Goal: Task Accomplishment & Management: Use online tool/utility

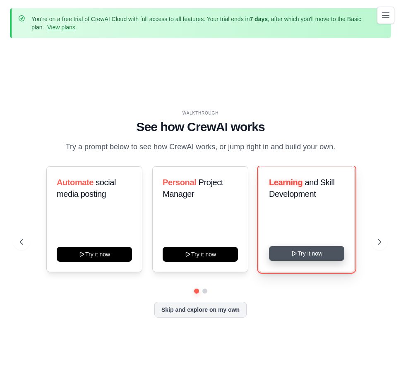
click at [299, 259] on button "Try it now" at bounding box center [306, 253] width 75 height 15
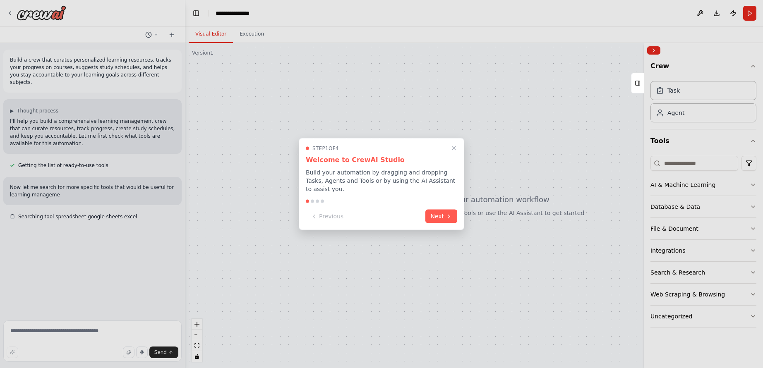
click at [407, 210] on button "Next" at bounding box center [441, 217] width 32 height 14
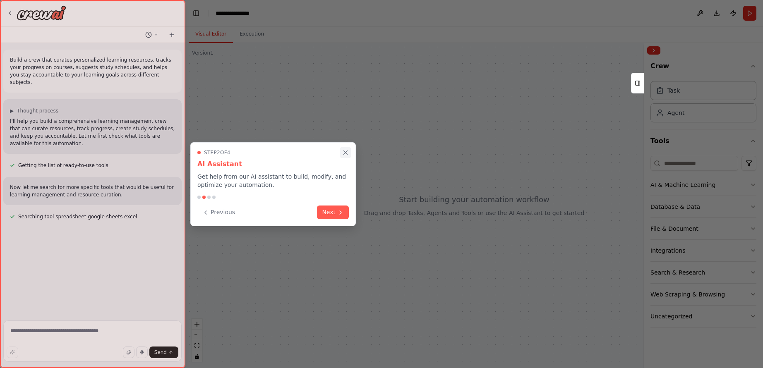
click at [349, 149] on button "Close walkthrough" at bounding box center [345, 152] width 11 height 11
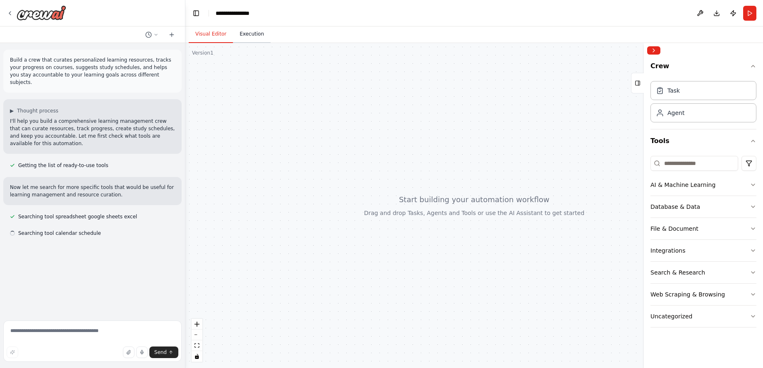
click at [241, 29] on button "Execution" at bounding box center [252, 34] width 38 height 17
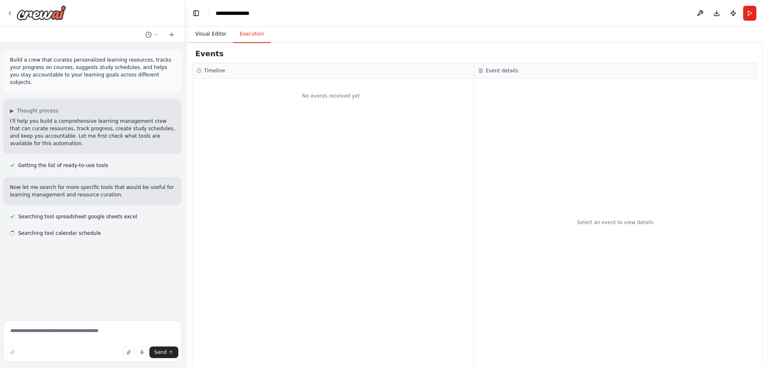
click at [216, 32] on button "Visual Editor" at bounding box center [211, 34] width 44 height 17
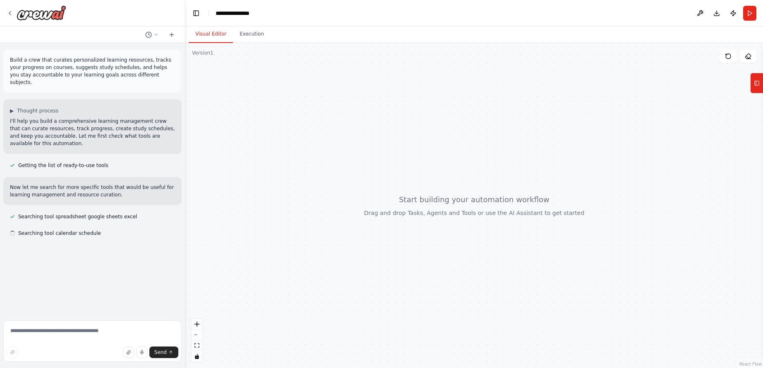
click at [223, 59] on div at bounding box center [473, 205] width 577 height 325
click at [407, 212] on div at bounding box center [473, 205] width 577 height 325
drag, startPoint x: 306, startPoint y: 206, endPoint x: 294, endPoint y: 164, distance: 43.5
click at [294, 164] on div at bounding box center [473, 205] width 577 height 325
click at [55, 331] on textarea at bounding box center [92, 341] width 178 height 41
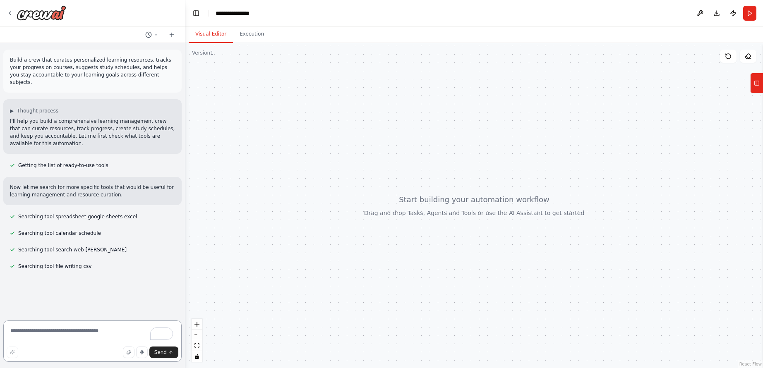
click at [65, 328] on textarea "To enrich screen reader interactions, please activate Accessibility in Grammarl…" at bounding box center [92, 341] width 178 height 41
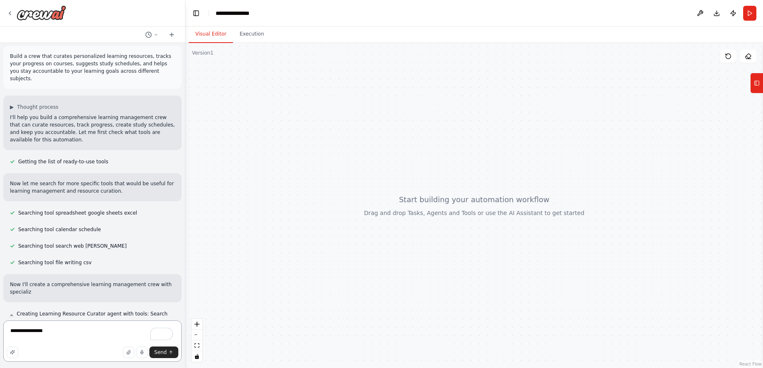
scroll to position [11, 0]
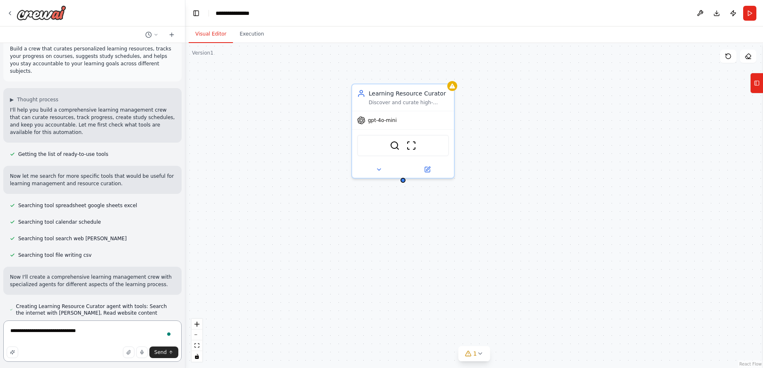
type textarea "**********"
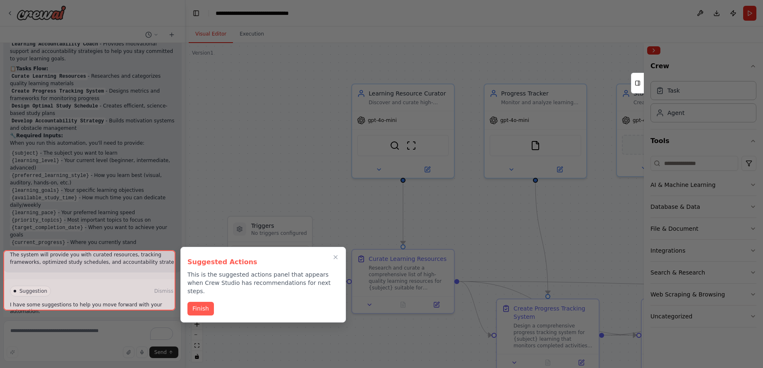
scroll to position [830, 0]
click at [195, 301] on button "Finish" at bounding box center [200, 308] width 26 height 14
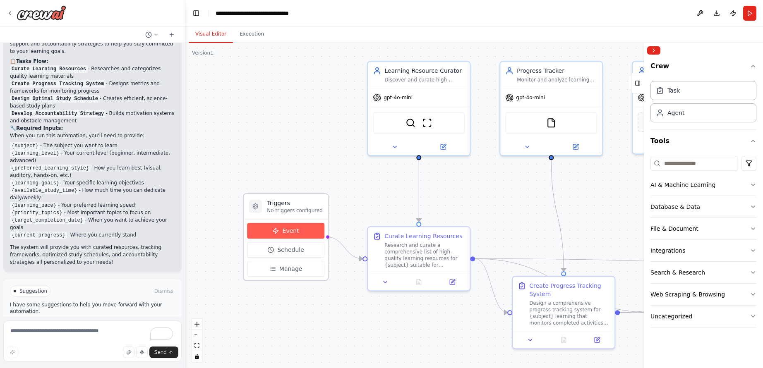
click at [286, 232] on span "Event" at bounding box center [290, 231] width 17 height 8
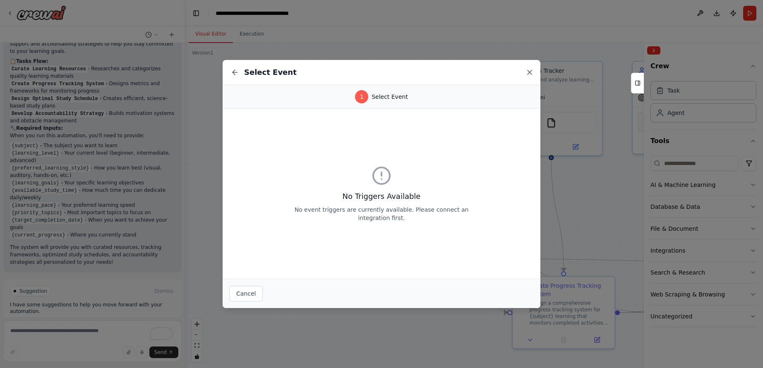
click at [407, 74] on icon at bounding box center [529, 72] width 8 height 8
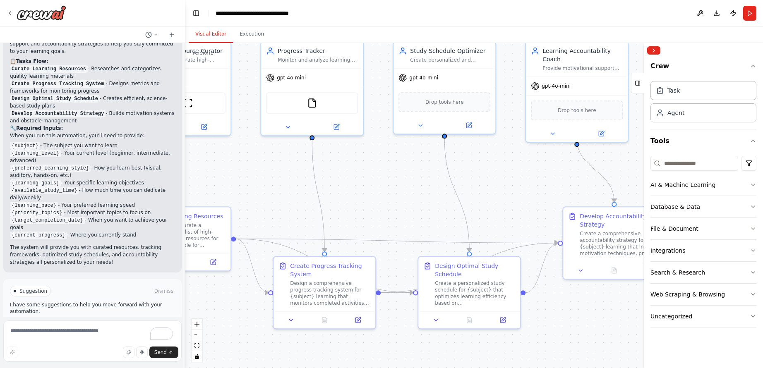
drag, startPoint x: 518, startPoint y: 195, endPoint x: 276, endPoint y: 175, distance: 242.4
click at [276, 175] on div ".deletable-edge-delete-btn { width: 20px; height: 20px; border: 0px solid #ffff…" at bounding box center [473, 205] width 577 height 325
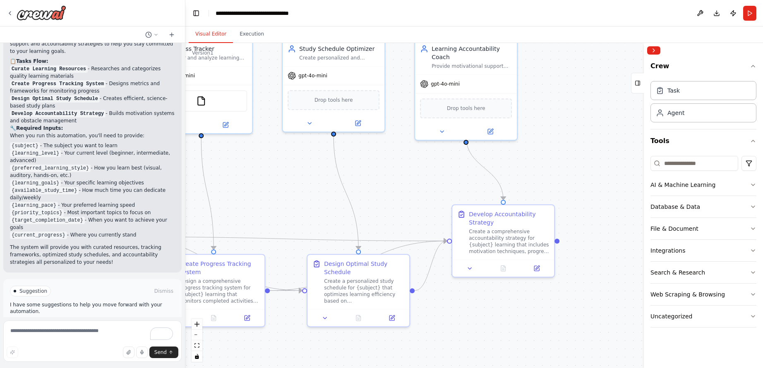
drag, startPoint x: 520, startPoint y: 170, endPoint x: 326, endPoint y: 168, distance: 194.0
click at [327, 167] on div ".deletable-edge-delete-btn { width: 20px; height: 20px; border: 0px solid #ffff…" at bounding box center [473, 205] width 577 height 325
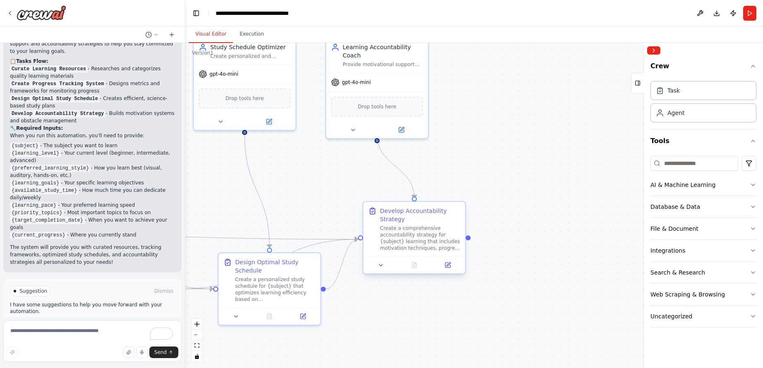
click at [406, 215] on div "Develop Accountability Strategy" at bounding box center [420, 215] width 80 height 17
click at [401, 215] on div "Develop Accountability Strategy" at bounding box center [416, 215] width 80 height 17
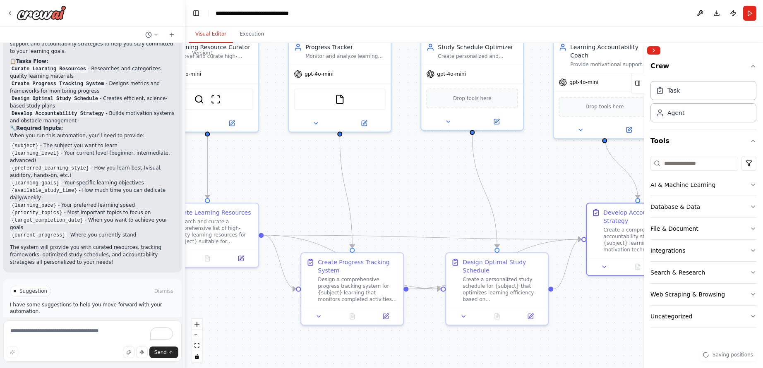
drag, startPoint x: 307, startPoint y: 194, endPoint x: 514, endPoint y: 190, distance: 207.3
click at [407, 193] on div ".deletable-edge-delete-btn { width: 20px; height: 20px; border: 0px solid #ffff…" at bounding box center [473, 205] width 577 height 325
click at [338, 68] on div "gpt-4o-mini" at bounding box center [343, 72] width 102 height 18
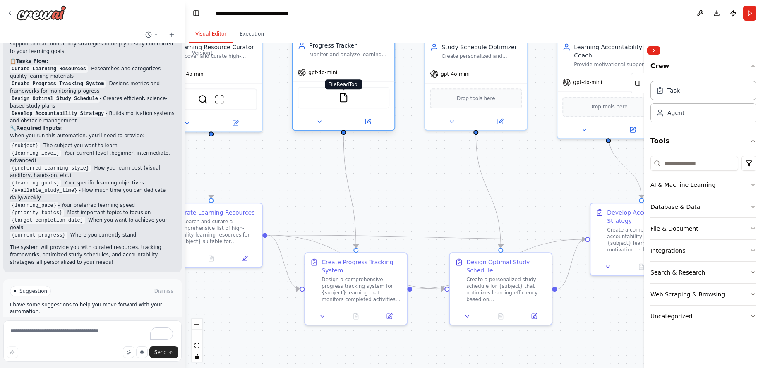
click at [342, 98] on img at bounding box center [343, 98] width 10 height 10
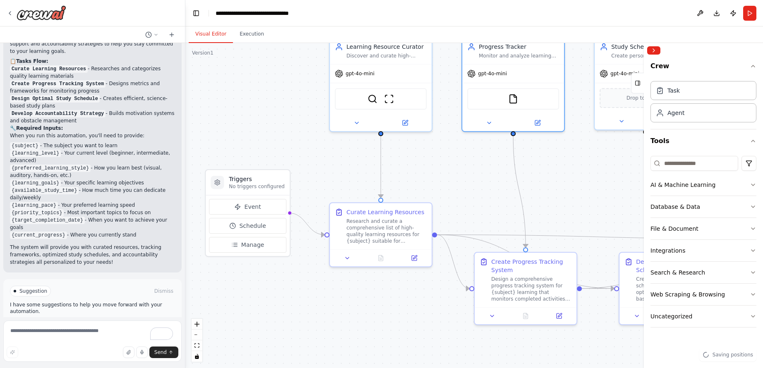
drag, startPoint x: 360, startPoint y: 168, endPoint x: 490, endPoint y: 163, distance: 130.0
click at [407, 163] on div ".deletable-edge-delete-btn { width: 20px; height: 20px; border: 0px solid #ffff…" at bounding box center [473, 205] width 577 height 325
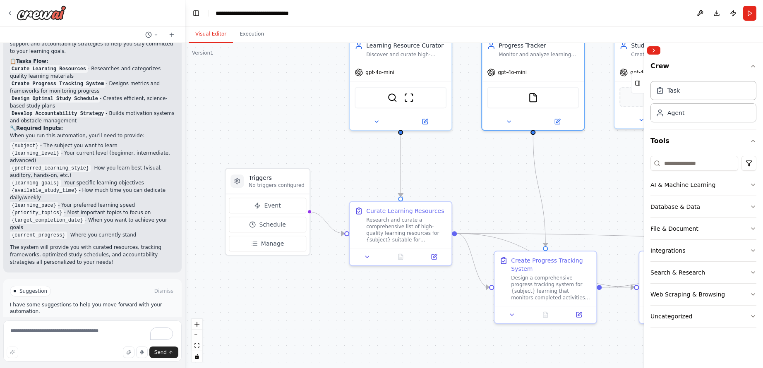
click at [100, 323] on span "Run Automation" at bounding box center [96, 326] width 40 height 7
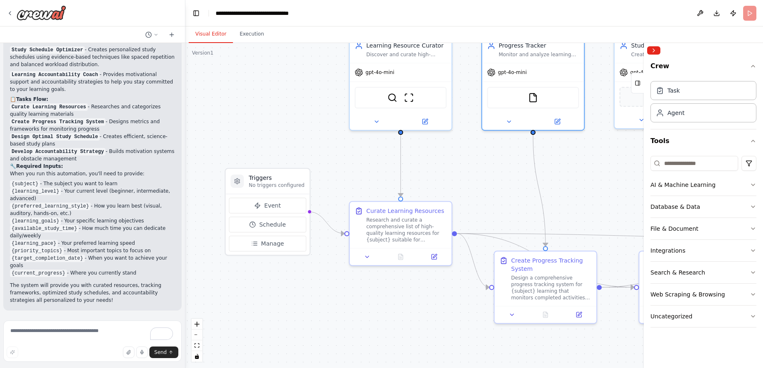
scroll to position [763, 0]
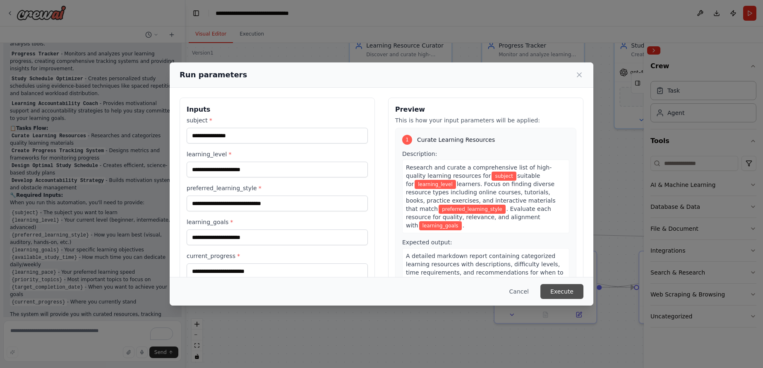
click at [407, 290] on button "Execute" at bounding box center [561, 291] width 43 height 15
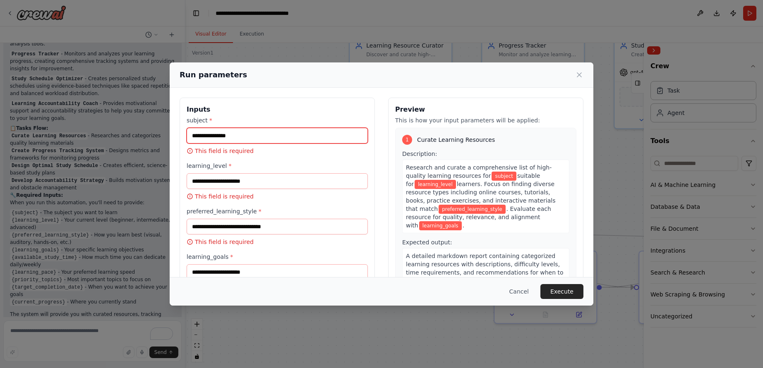
click at [211, 130] on input "subject *" at bounding box center [277, 136] width 181 height 16
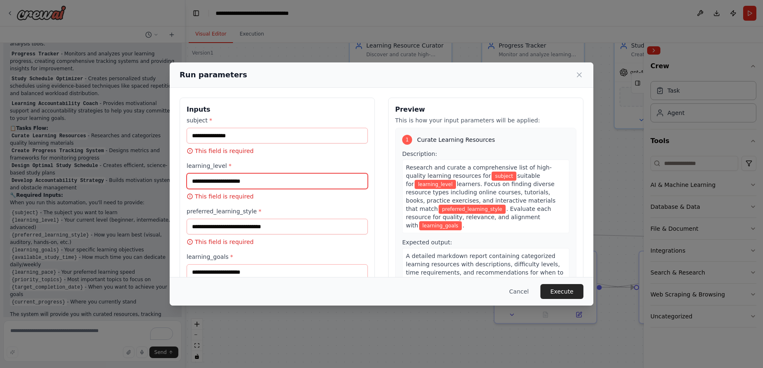
click at [220, 179] on input "learning_level *" at bounding box center [277, 181] width 181 height 16
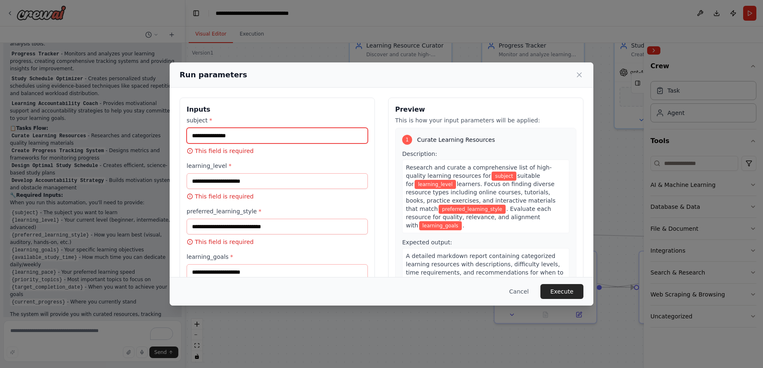
click at [229, 134] on input "subject *" at bounding box center [277, 136] width 181 height 16
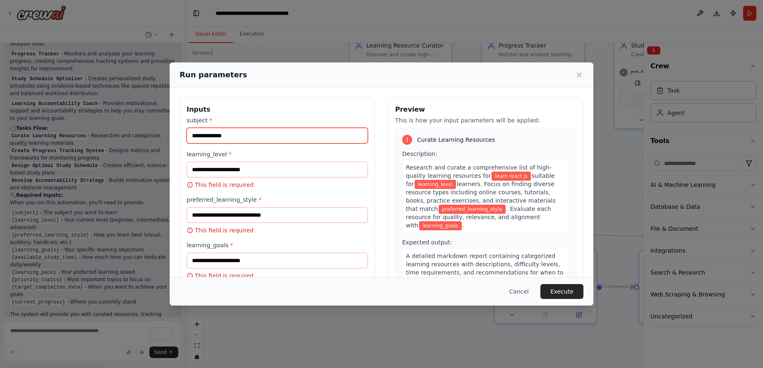
type input "**********"
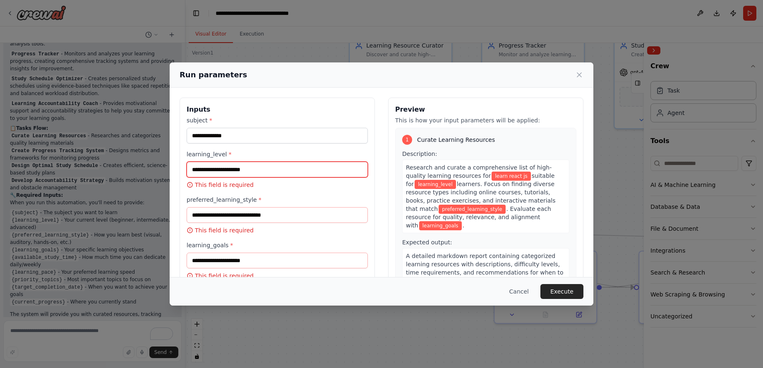
click at [281, 162] on input "learning_level *" at bounding box center [277, 170] width 181 height 16
click at [261, 168] on input "learning_level *" at bounding box center [277, 170] width 181 height 16
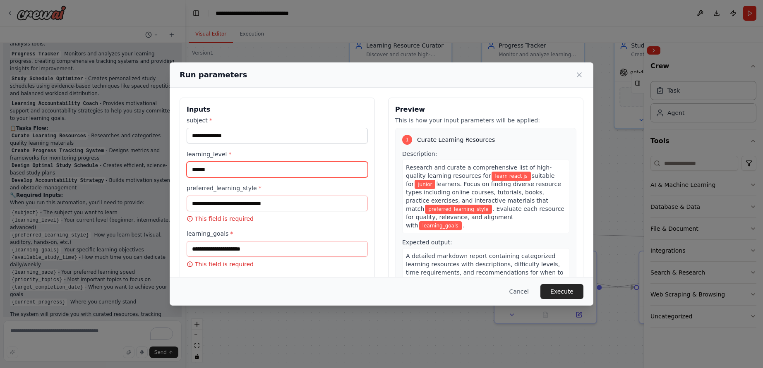
type input "******"
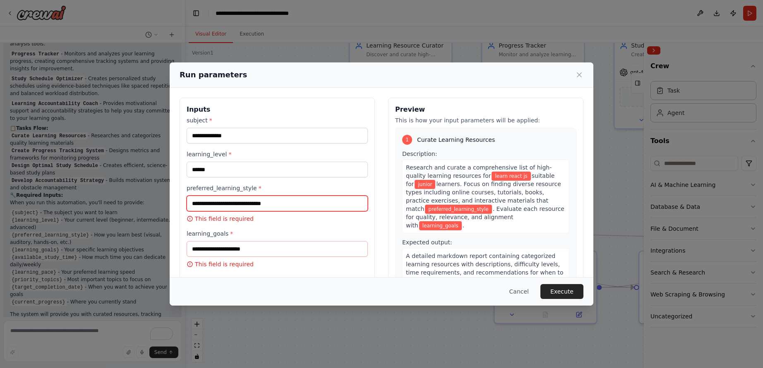
click at [218, 196] on input "preferred_learning_style *" at bounding box center [277, 204] width 181 height 16
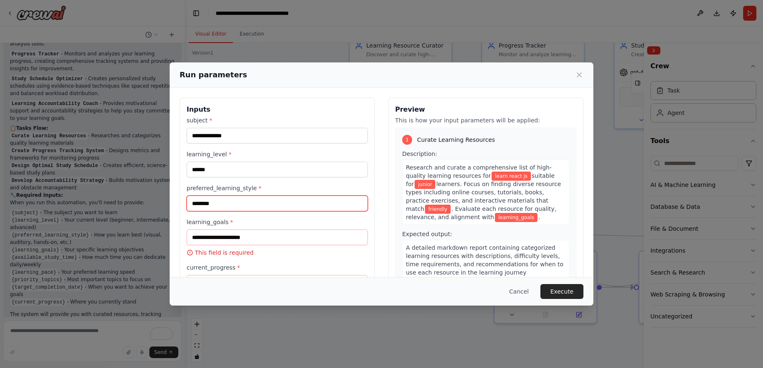
type input "********"
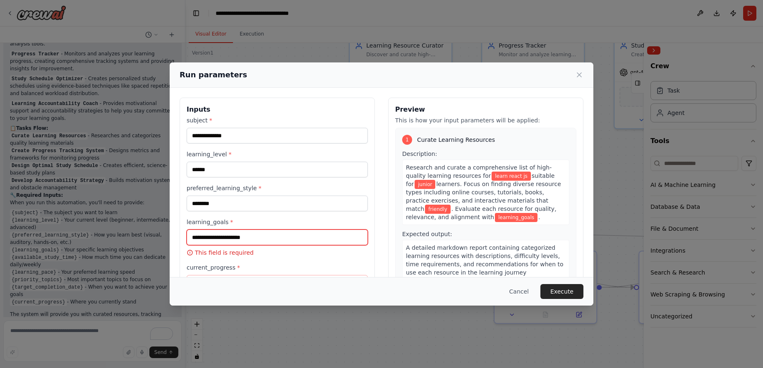
click at [243, 237] on input "learning_goals *" at bounding box center [277, 238] width 181 height 16
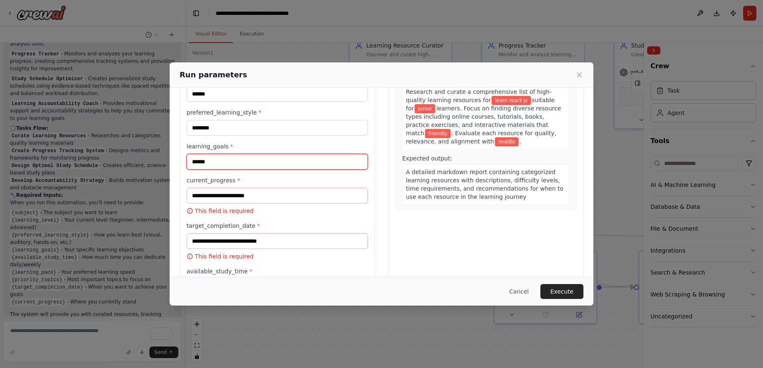
scroll to position [149, 0]
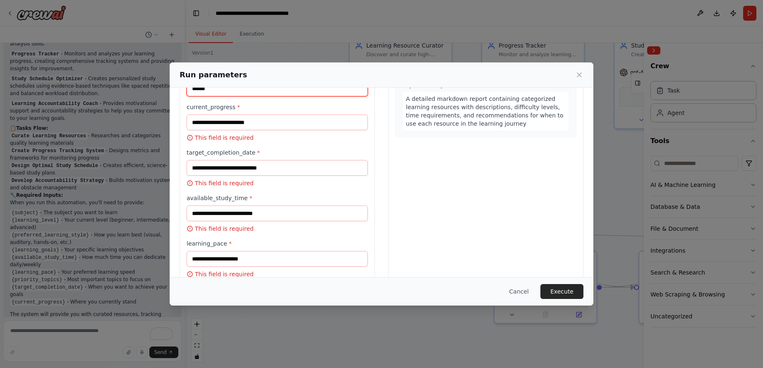
type input "******"
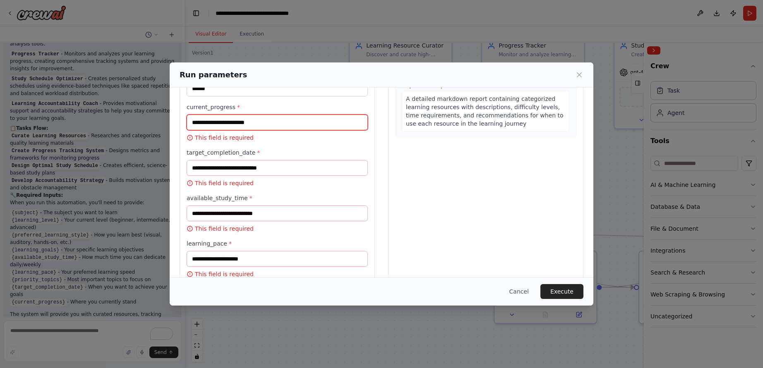
click at [225, 119] on input "current_progress *" at bounding box center [277, 123] width 181 height 16
click at [236, 138] on p "This field is required" at bounding box center [277, 138] width 181 height 8
click at [241, 120] on input "current_progress *" at bounding box center [277, 123] width 181 height 16
click at [249, 120] on input "current_progress *" at bounding box center [277, 123] width 181 height 16
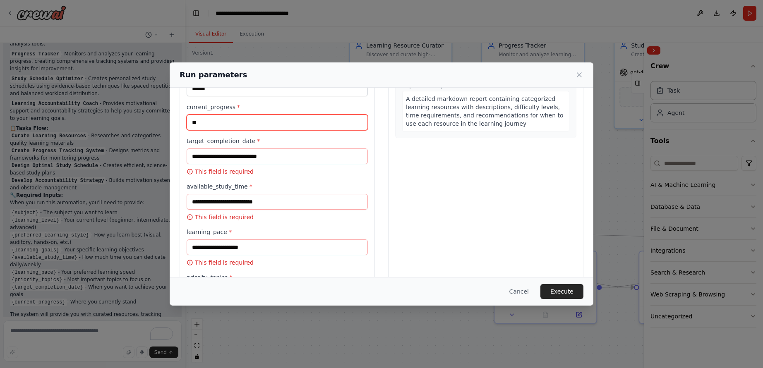
type input "*"
click at [227, 121] on input "current_progress *" at bounding box center [277, 123] width 181 height 16
click at [238, 121] on input "current_progress *" at bounding box center [277, 123] width 181 height 16
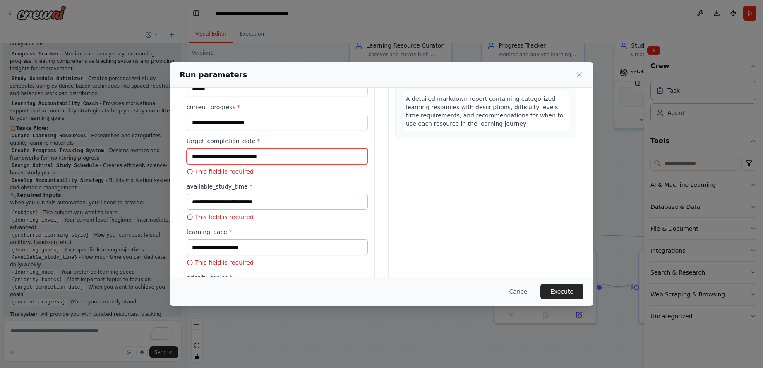
click at [273, 156] on input "target_completion_date *" at bounding box center [277, 156] width 181 height 16
type input "*"
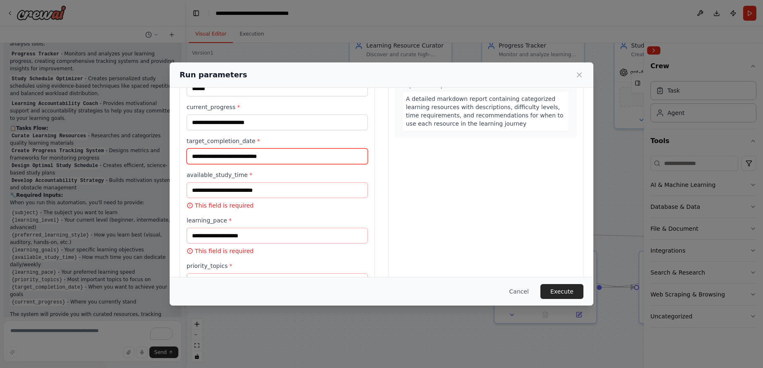
type input "*"
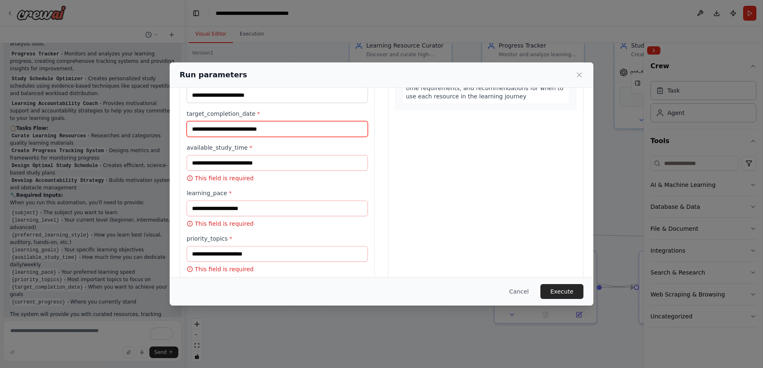
scroll to position [189, 0]
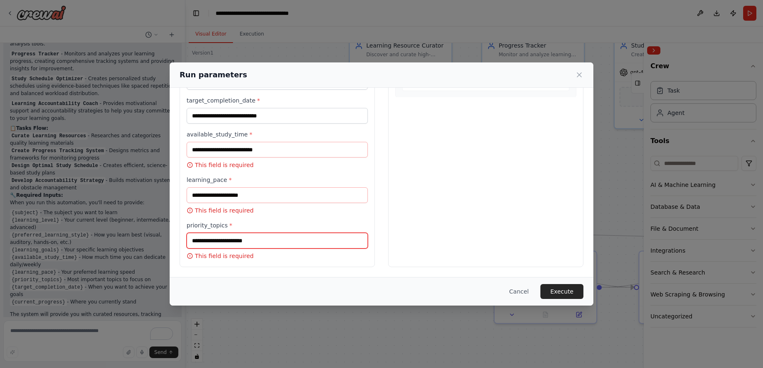
click at [221, 233] on input "priority_topics *" at bounding box center [277, 241] width 181 height 16
click at [215, 242] on input "priority_topics *" at bounding box center [277, 241] width 181 height 16
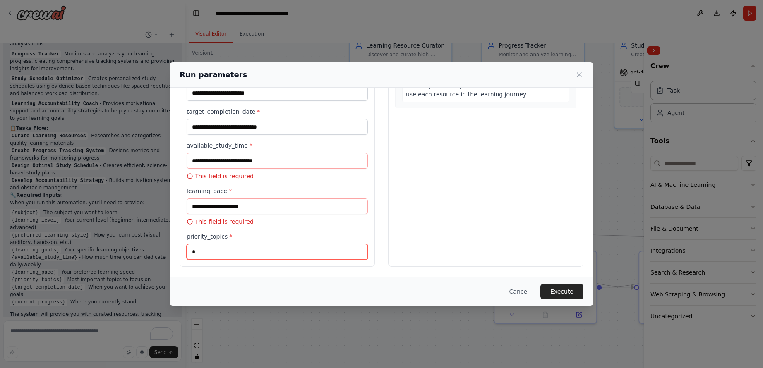
scroll to position [178, 0]
type input "**********"
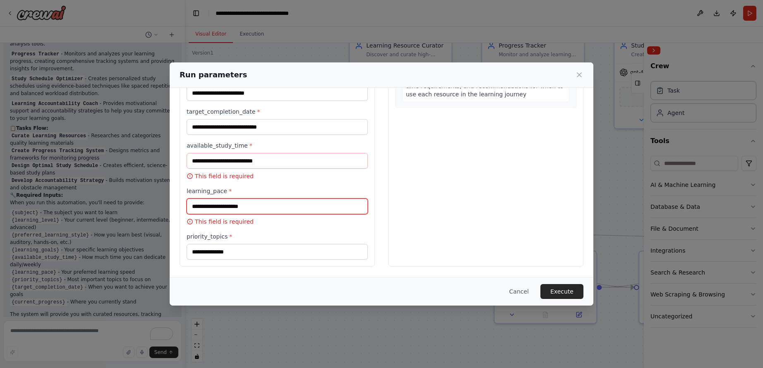
click at [239, 201] on input "learning_pace *" at bounding box center [277, 207] width 181 height 16
click at [206, 189] on label "learning_pace *" at bounding box center [277, 191] width 181 height 8
click at [206, 199] on input "learning_pace *" at bounding box center [277, 207] width 181 height 16
click at [206, 189] on label "learning_pace *" at bounding box center [277, 191] width 181 height 8
click at [206, 199] on input "learning_pace *" at bounding box center [277, 207] width 181 height 16
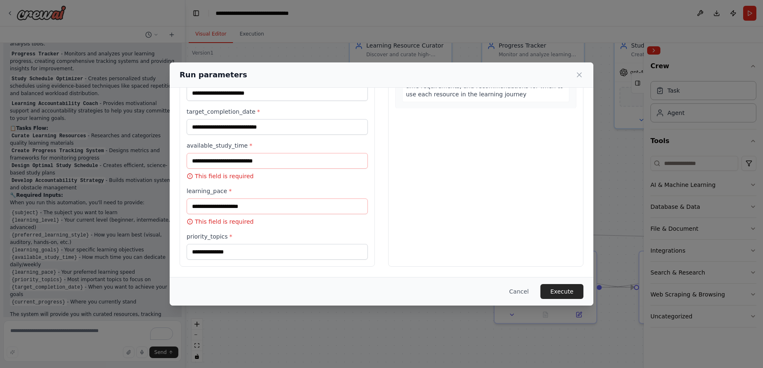
click at [206, 189] on label "learning_pace *" at bounding box center [277, 191] width 181 height 8
click at [206, 199] on input "learning_pace *" at bounding box center [277, 207] width 181 height 16
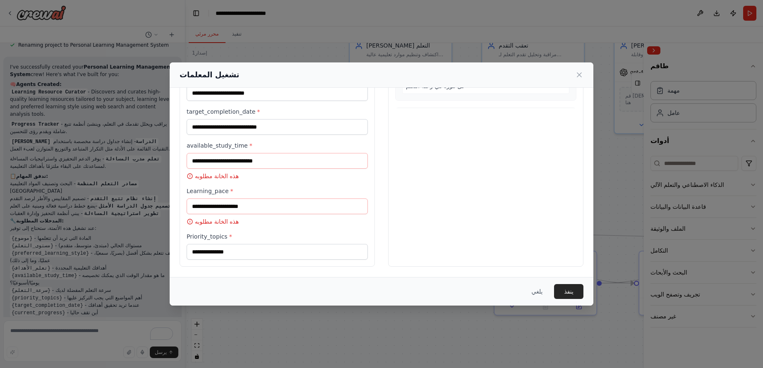
scroll to position [689, 0]
click at [239, 188] on label "Learning_pace *" at bounding box center [277, 191] width 181 height 8
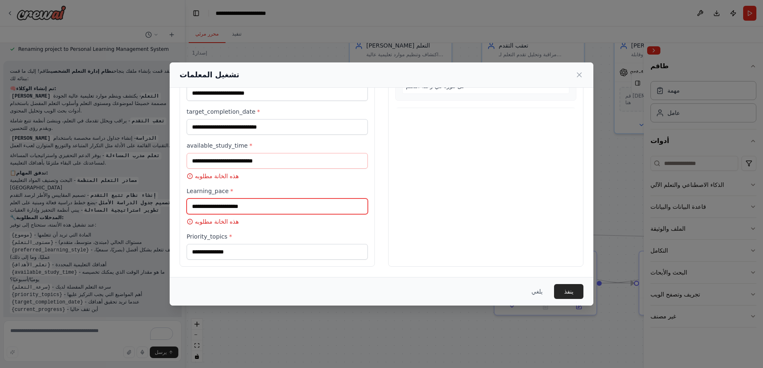
click at [239, 199] on input "Learning_pace *" at bounding box center [277, 207] width 181 height 16
click at [221, 187] on label "Learning_pace *" at bounding box center [277, 191] width 181 height 8
click at [221, 199] on input "Learning_pace *" at bounding box center [277, 207] width 181 height 16
click at [221, 187] on label "Learning_pace *" at bounding box center [277, 191] width 181 height 8
click at [221, 199] on input "Learning_pace *" at bounding box center [277, 207] width 181 height 16
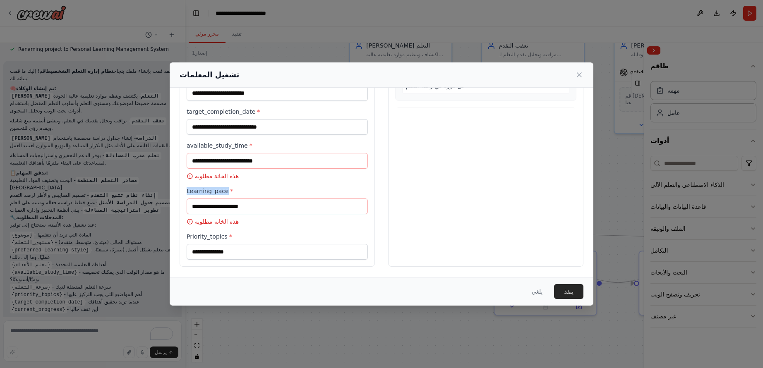
click at [165, 368] on div at bounding box center [82, 368] width 165 height 0
copy xt-trans "Learning_pace"
click at [218, 189] on xt-trans "Learning_pace" at bounding box center [208, 191] width 42 height 7
click at [218, 199] on input "Learning_pace *" at bounding box center [277, 207] width 181 height 16
click at [218, 189] on xt-trans "Learning_pace" at bounding box center [208, 191] width 42 height 7
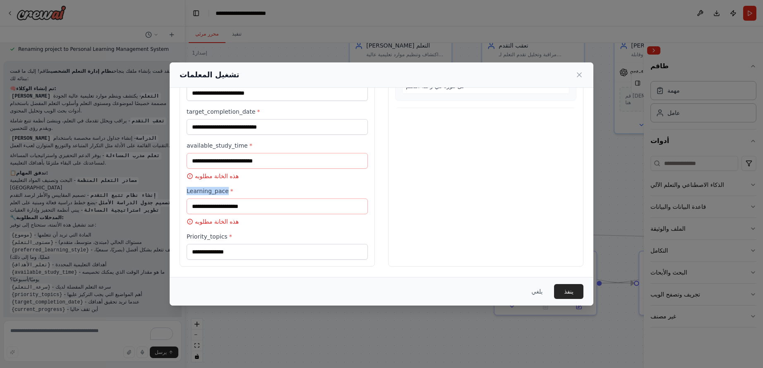
click at [218, 199] on input "Learning_pace *" at bounding box center [277, 207] width 181 height 16
click at [218, 189] on xt-trans "Learning_pace" at bounding box center [208, 191] width 42 height 7
click at [218, 199] on input "Learning_pace *" at bounding box center [277, 207] width 181 height 16
click at [212, 176] on div at bounding box center [212, 176] width 0 height 0
click at [208, 209] on input "Learning_pace *" at bounding box center [277, 207] width 181 height 16
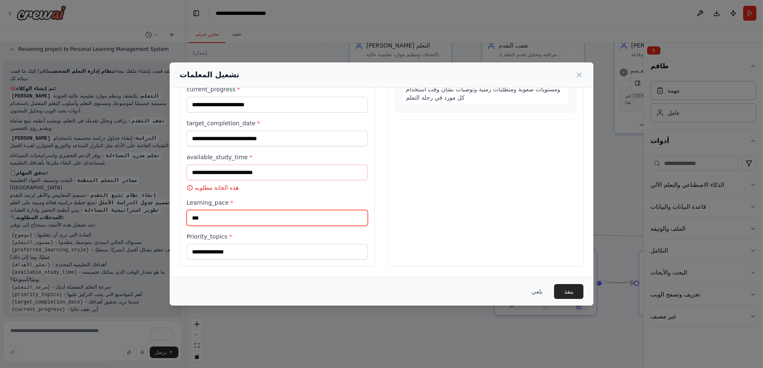
scroll to position [167, 0]
type input "**********"
click at [254, 191] on p "هذه الخانة مطلوبه" at bounding box center [277, 188] width 181 height 8
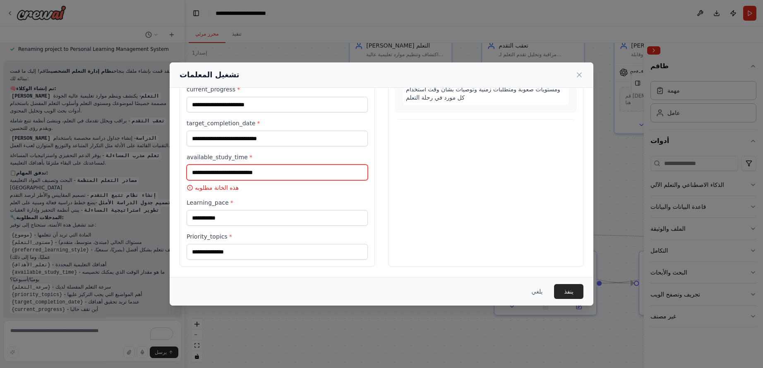
click at [245, 177] on input "available_study_time *" at bounding box center [277, 173] width 181 height 16
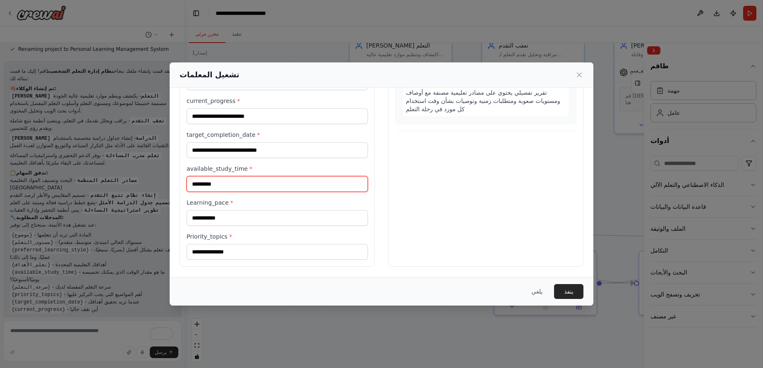
type input "*********"
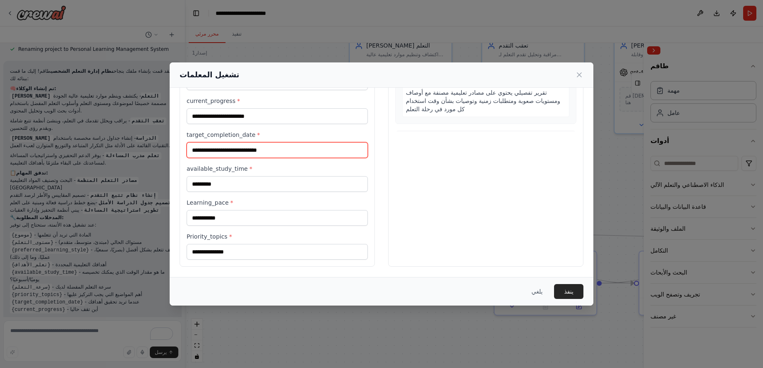
click at [247, 148] on input "target_completion_date *" at bounding box center [277, 150] width 181 height 16
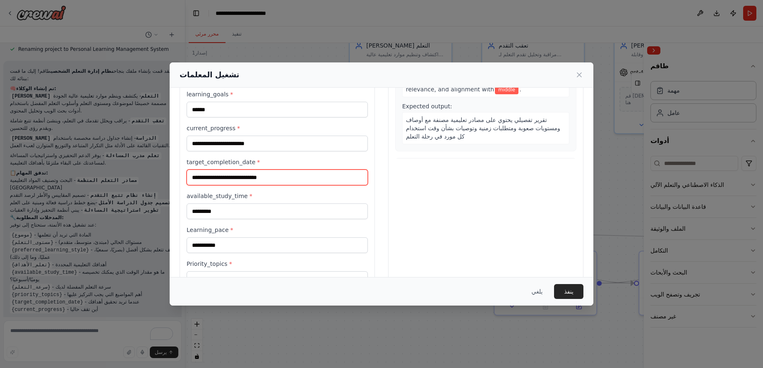
scroll to position [105, 0]
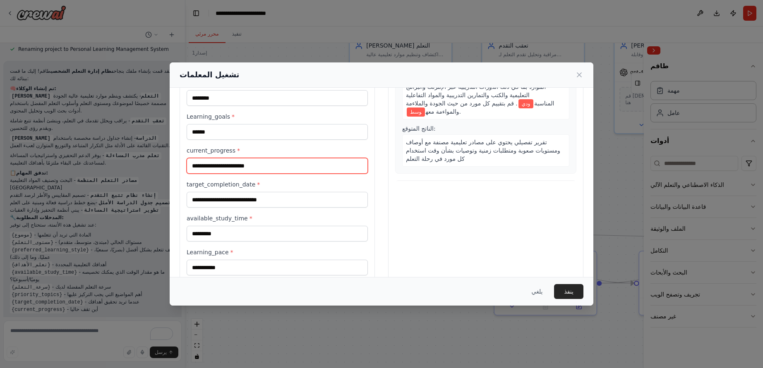
click at [232, 162] on input "current_progress *" at bounding box center [277, 166] width 181 height 16
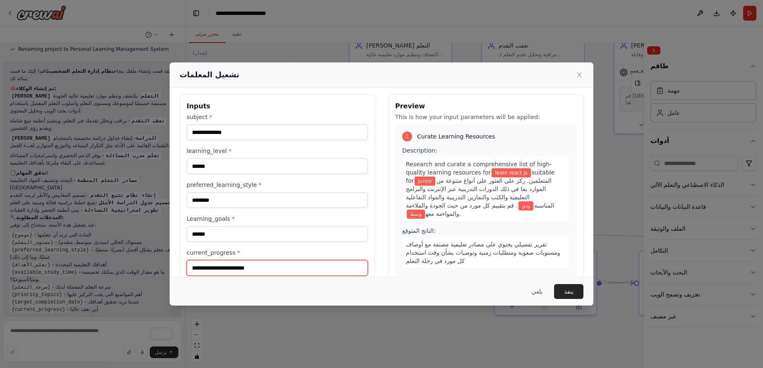
scroll to position [0, 0]
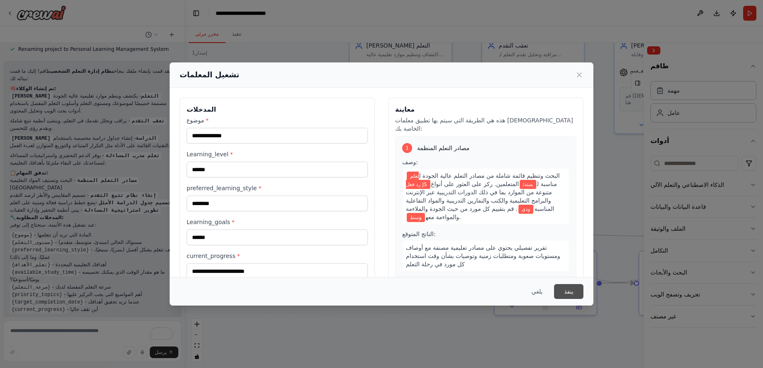
click at [407, 295] on xt-trans "ينفذ" at bounding box center [569, 291] width 10 height 8
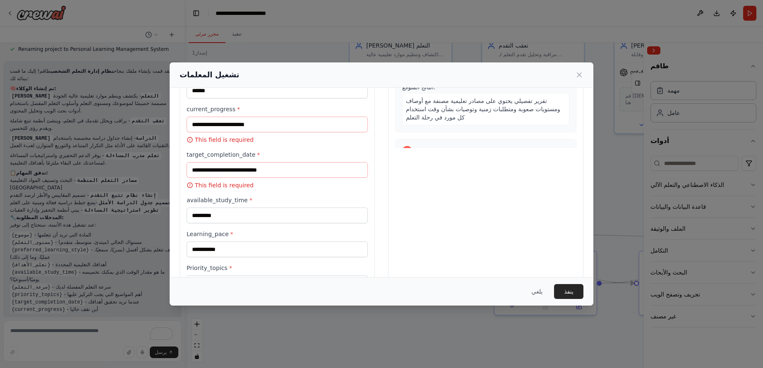
scroll to position [149, 0]
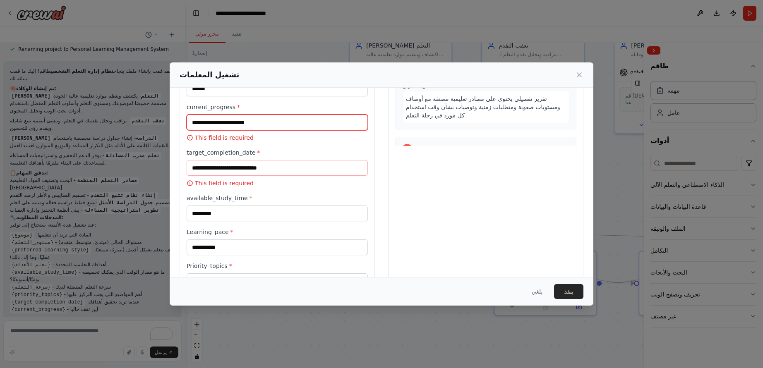
click at [273, 122] on input "current_progress *" at bounding box center [277, 123] width 181 height 16
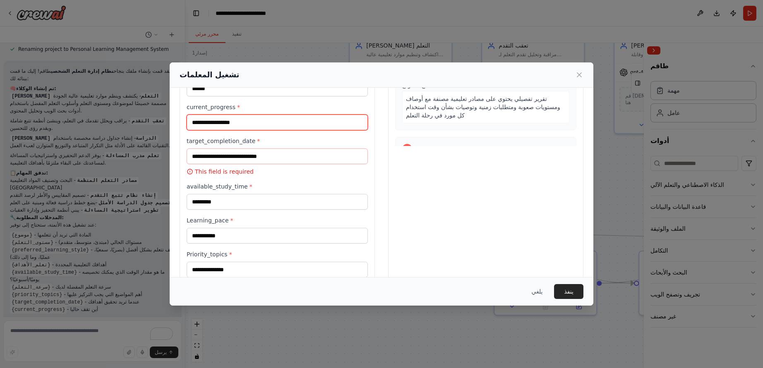
type input "**********"
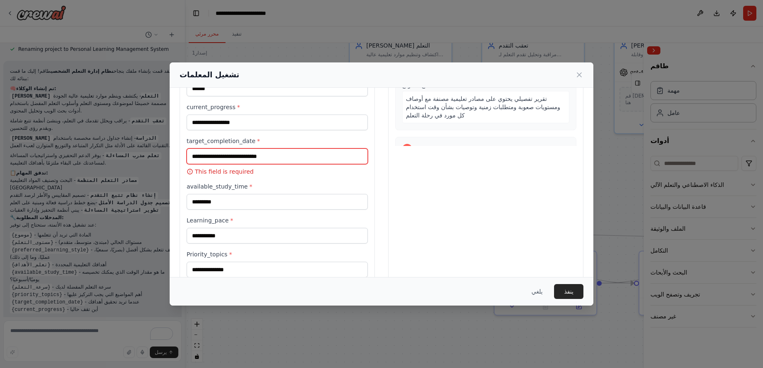
click at [236, 158] on input "target_completion_date *" at bounding box center [277, 156] width 181 height 16
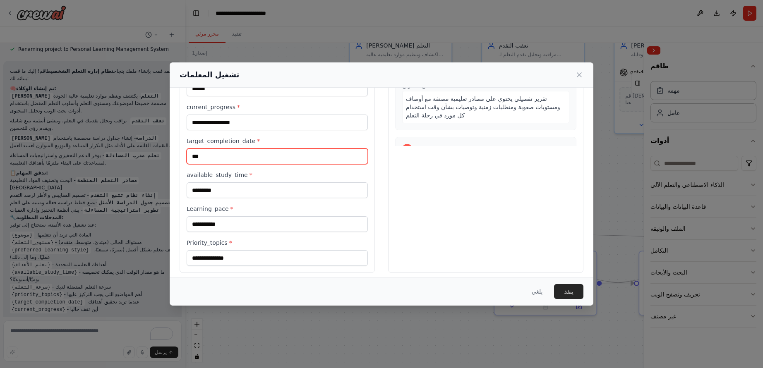
type input "***"
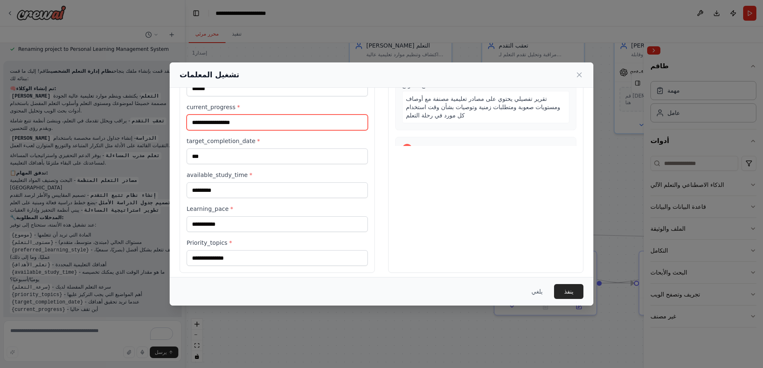
click at [311, 130] on input "**********" at bounding box center [277, 123] width 181 height 16
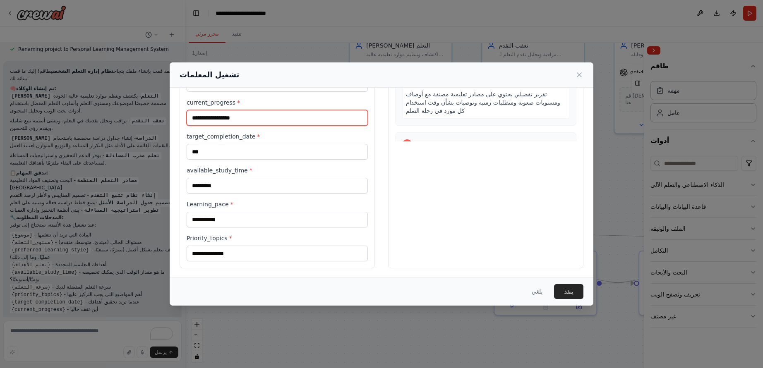
scroll to position [155, 0]
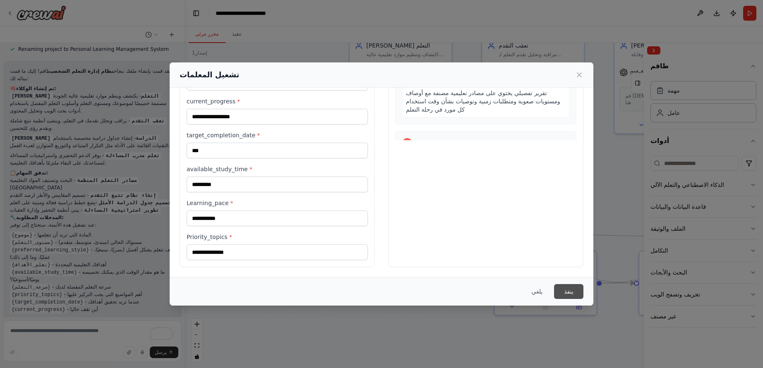
click at [407, 292] on xt-trans "ينفذ" at bounding box center [569, 291] width 10 height 8
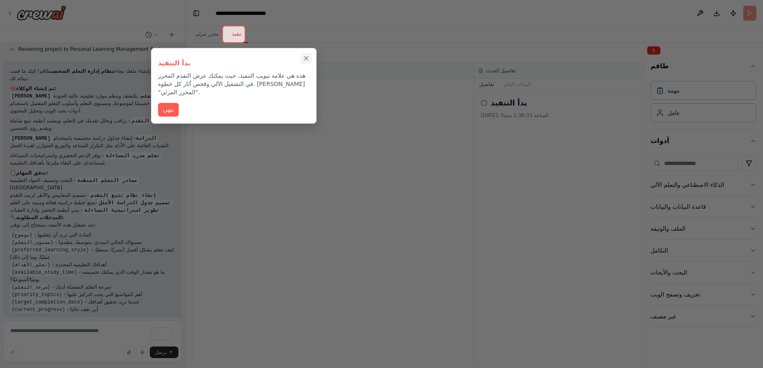
click at [306, 60] on icon "Close walkthrough" at bounding box center [305, 58] width 7 height 7
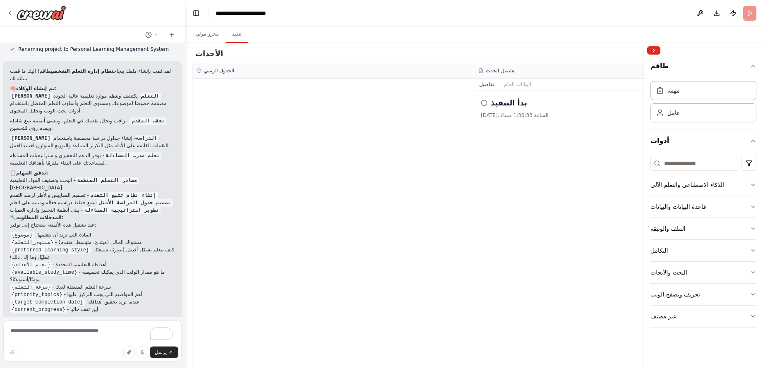
click at [235, 39] on button "تنفيذ" at bounding box center [236, 34] width 23 height 17
click at [212, 35] on xt-trans "محرر مرئي" at bounding box center [207, 34] width 24 height 7
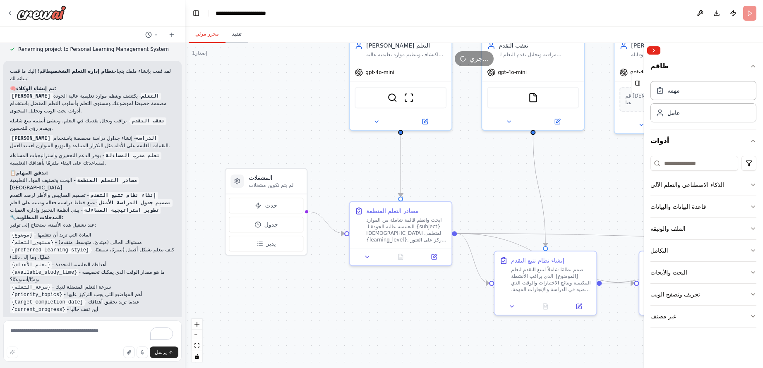
click at [225, 36] on button "تنفيذ" at bounding box center [236, 34] width 23 height 17
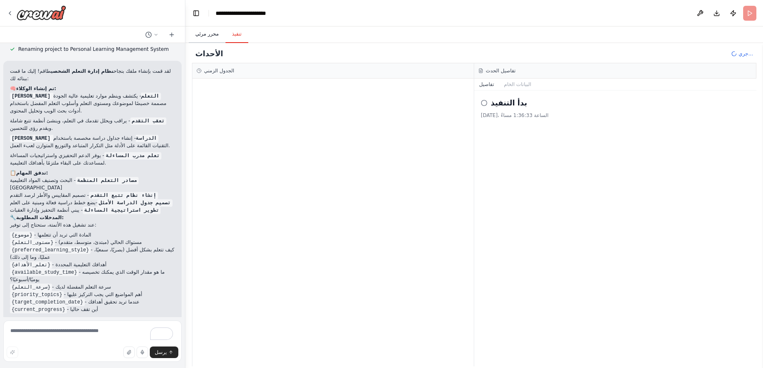
click at [210, 36] on xt-trans "محرر مرئي" at bounding box center [207, 34] width 24 height 7
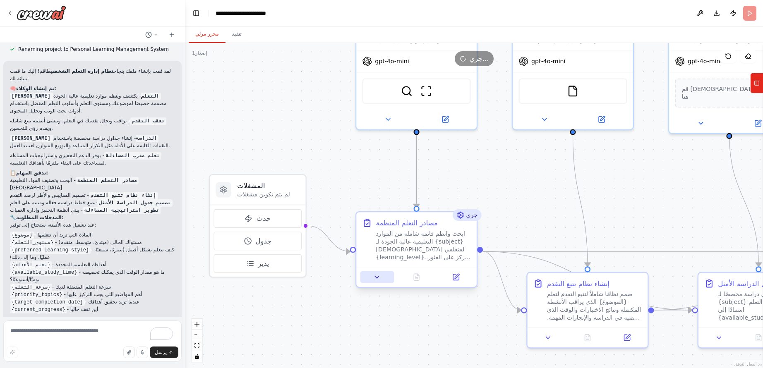
click at [378, 276] on icon at bounding box center [377, 277] width 4 height 2
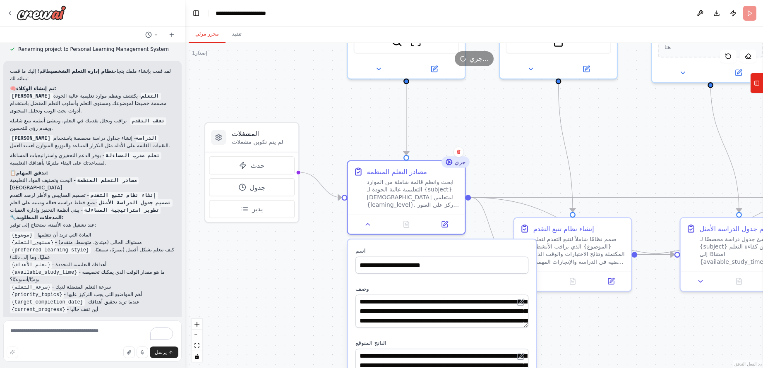
click at [407, 317] on div ".deletable-edge-delete-btn { width: 20px; height: 20px; border: 0px solid #ffff…" at bounding box center [473, 205] width 577 height 325
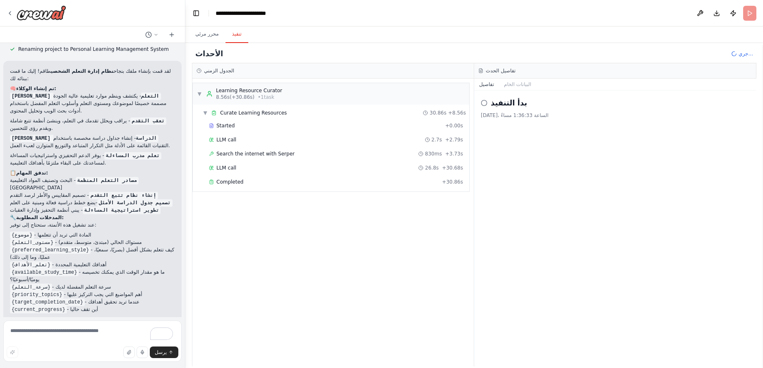
click at [225, 37] on button "تنفيذ" at bounding box center [236, 34] width 23 height 17
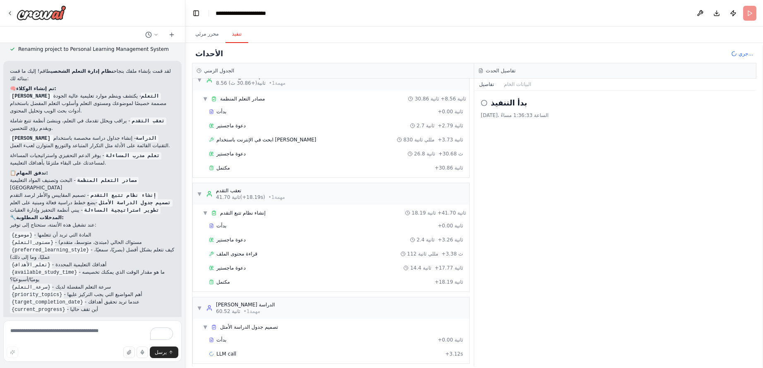
scroll to position [21, 0]
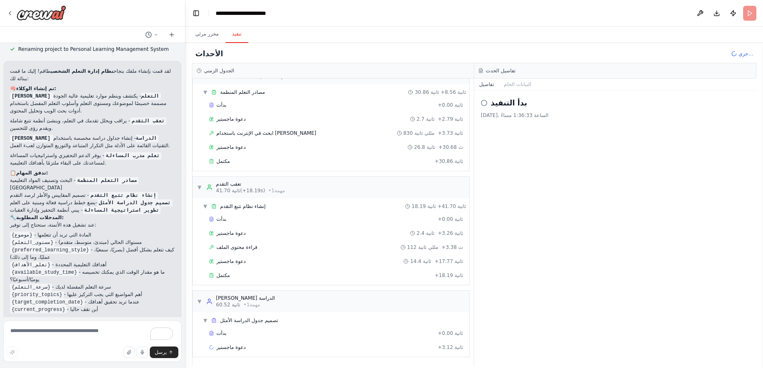
click at [10, 366] on icon at bounding box center [5, 371] width 10 height 10
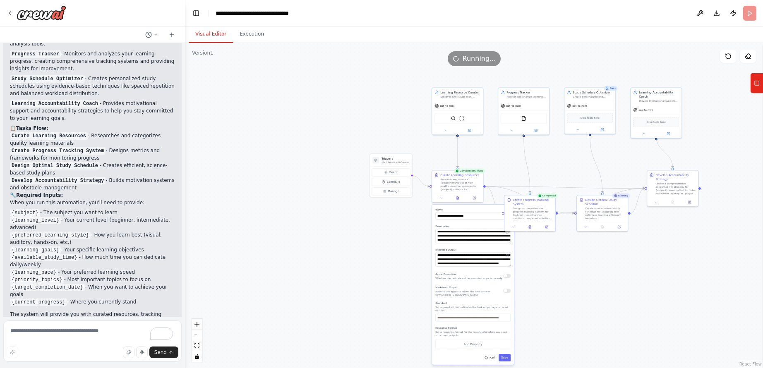
click at [211, 32] on button "Visual Editor" at bounding box center [211, 34] width 44 height 17
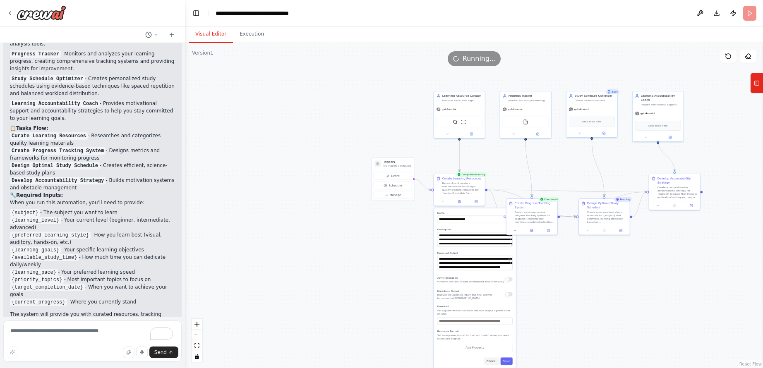
click at [407, 359] on button "Cancel" at bounding box center [491, 360] width 15 height 7
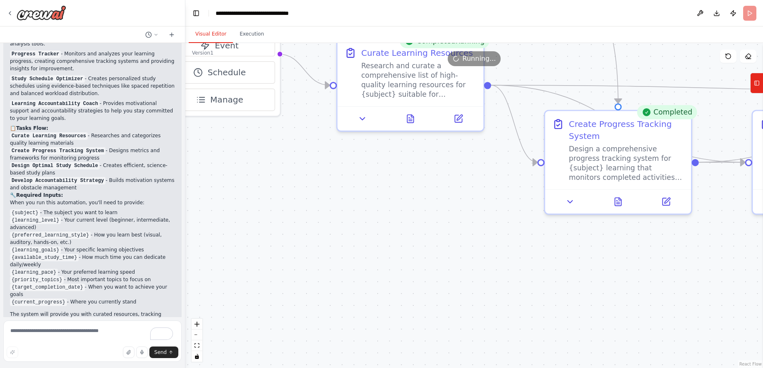
drag, startPoint x: 483, startPoint y: 198, endPoint x: 513, endPoint y: 304, distance: 110.9
click at [407, 292] on div ".deletable-edge-delete-btn { width: 20px; height: 20px; border: 0px solid #ffff…" at bounding box center [473, 205] width 577 height 325
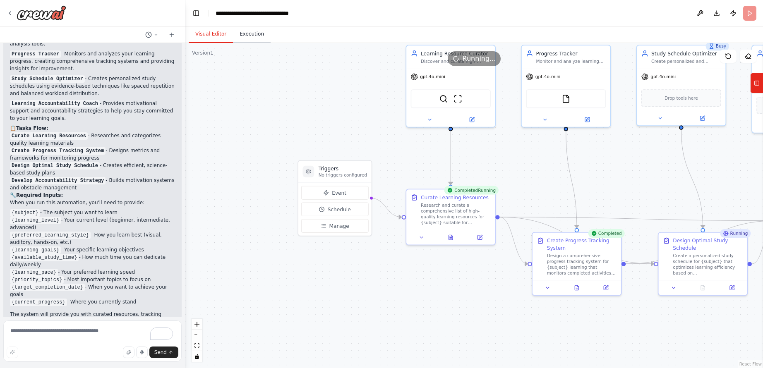
click at [247, 34] on button "Execution" at bounding box center [252, 34] width 38 height 17
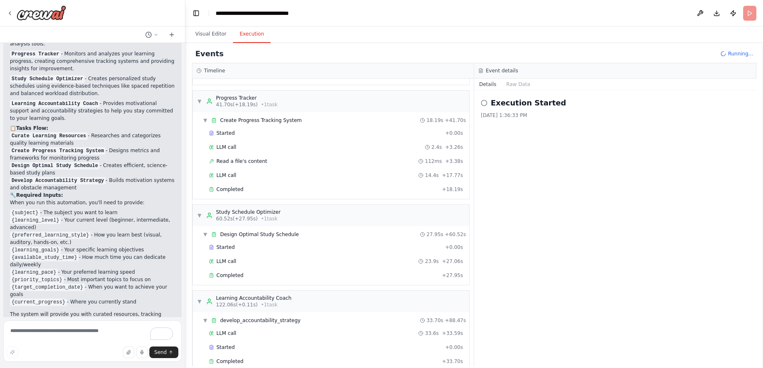
scroll to position [121, 0]
